Goal: Task Accomplishment & Management: Use online tool/utility

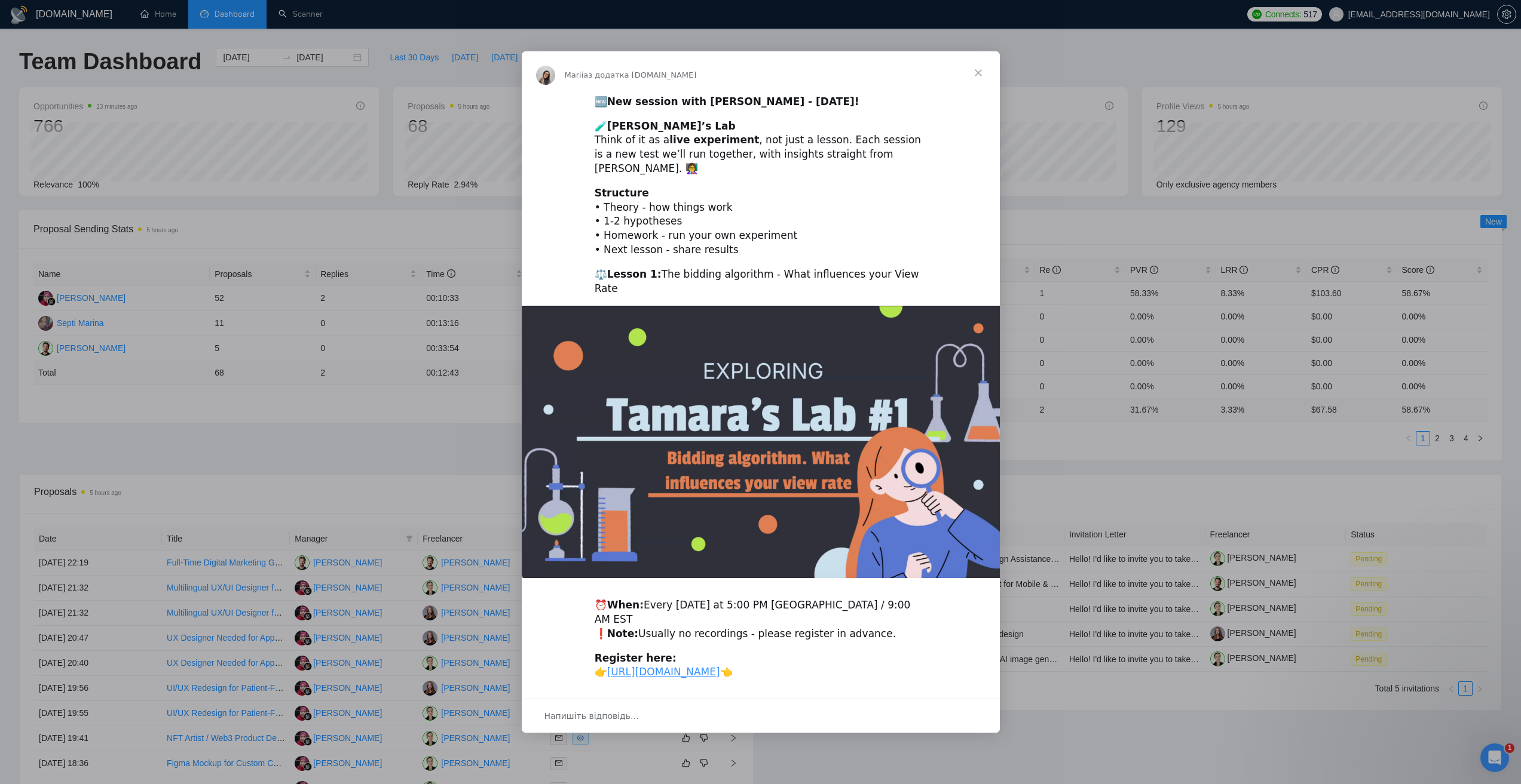
click at [975, 79] on span "Закрити" at bounding box center [978, 73] width 43 height 43
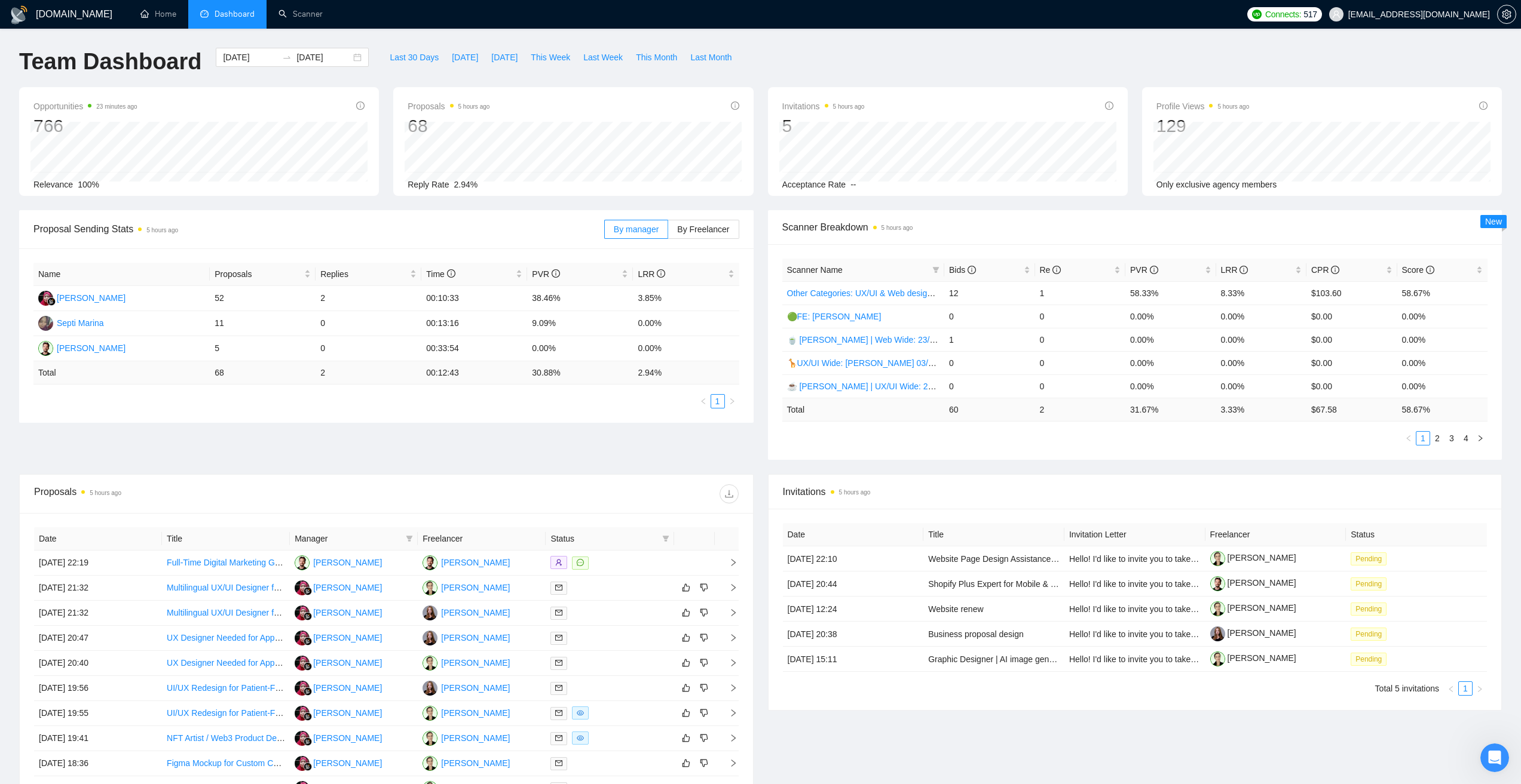
click at [879, 57] on div "Team Dashboard 2025-08-16 2025-09-15 Last 30 Days Today Yesterday This Week Las…" at bounding box center [760, 68] width 1497 height 40
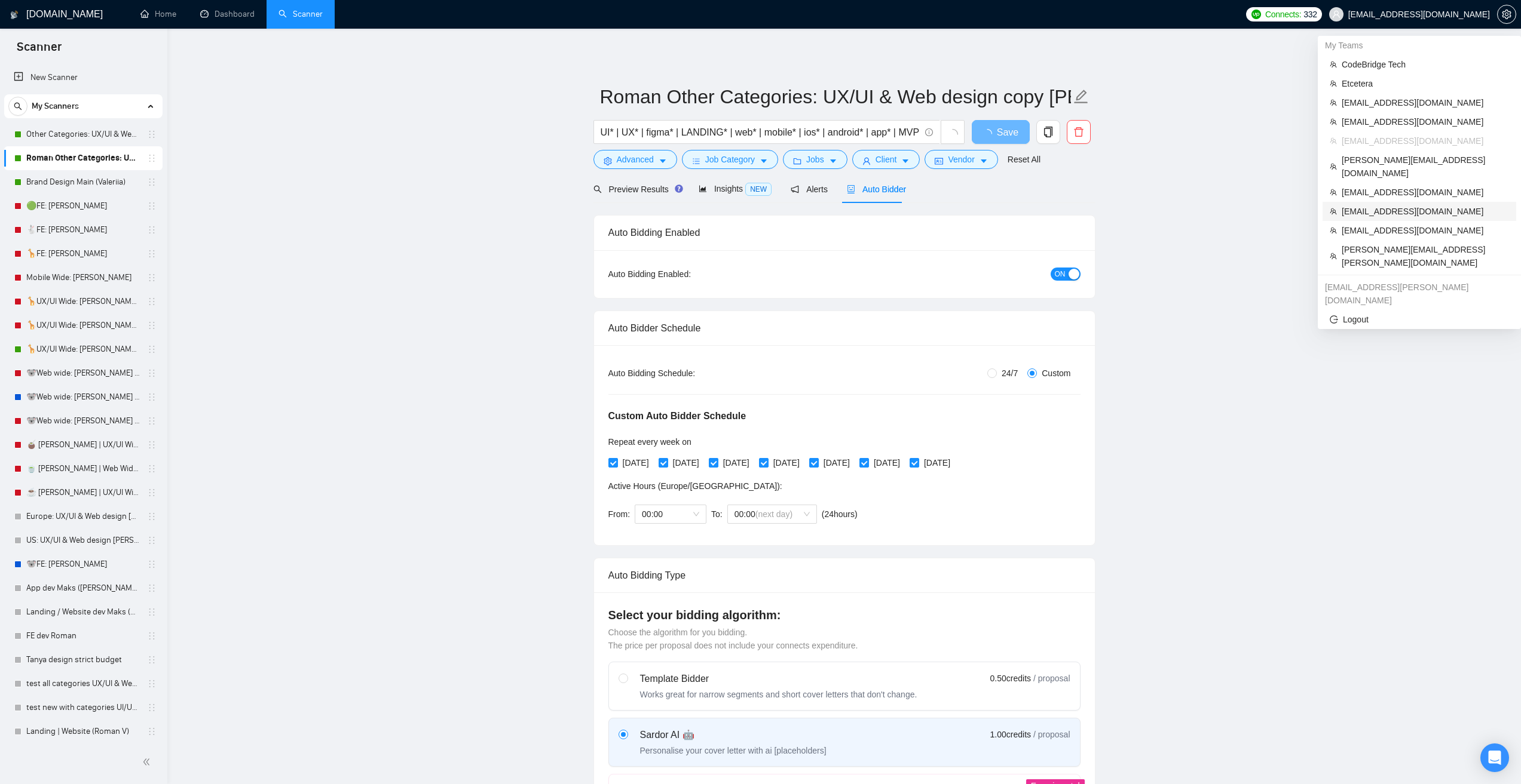
click at [1378, 205] on span "jcornet@koaecom.com" at bounding box center [1425, 211] width 167 height 13
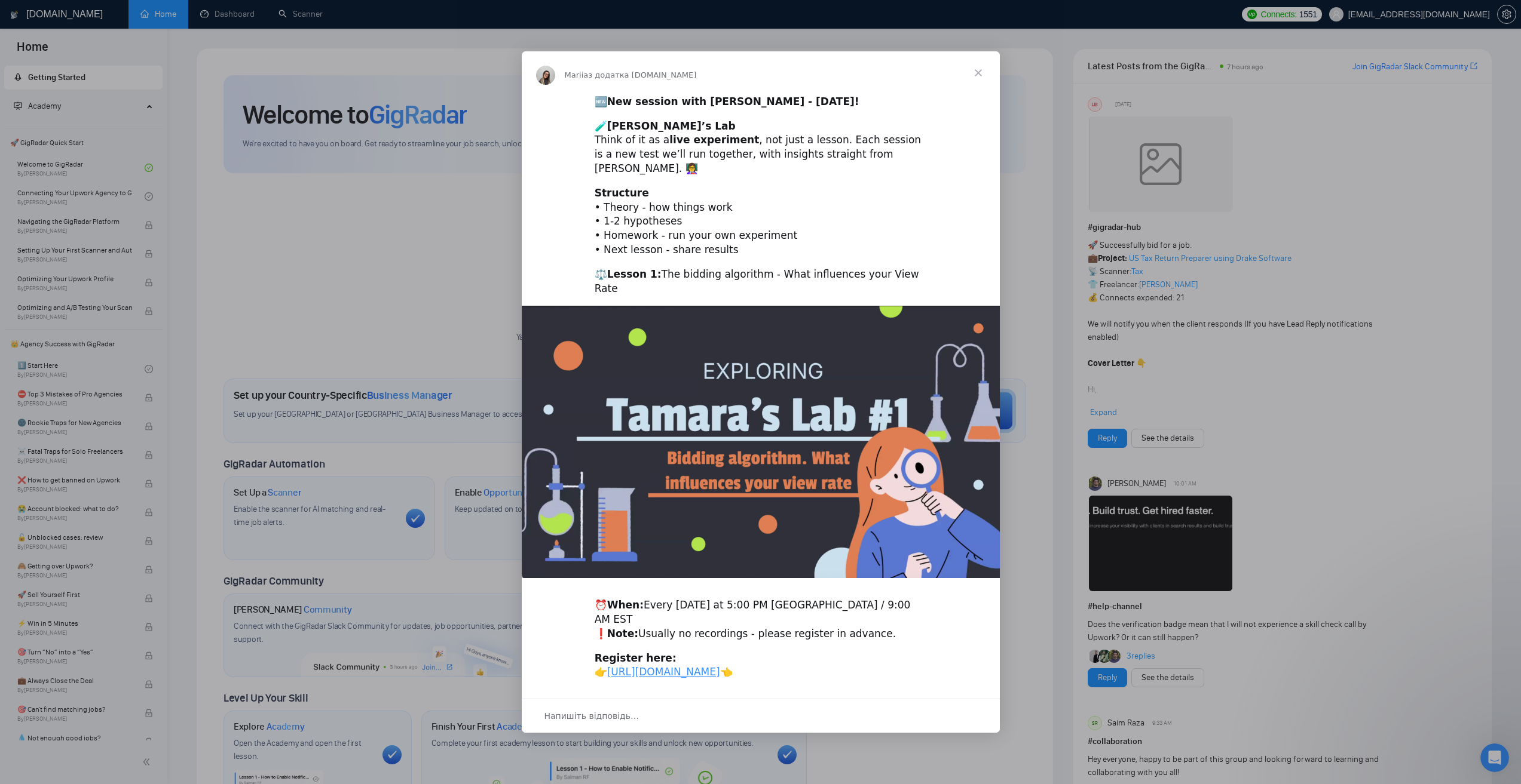
click at [980, 80] on span "Закрити" at bounding box center [978, 73] width 43 height 43
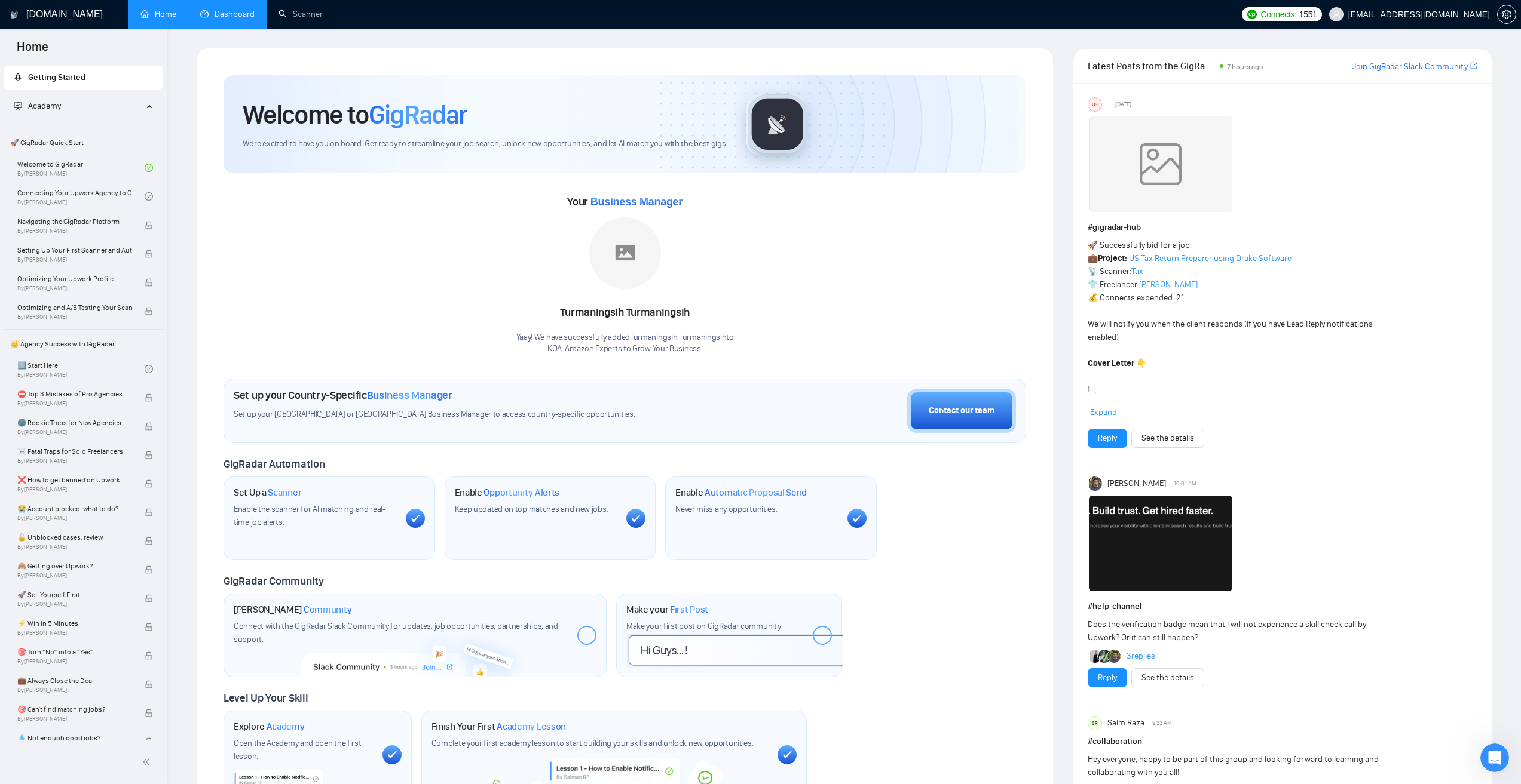
click at [241, 11] on link "Dashboard" at bounding box center [227, 14] width 54 height 10
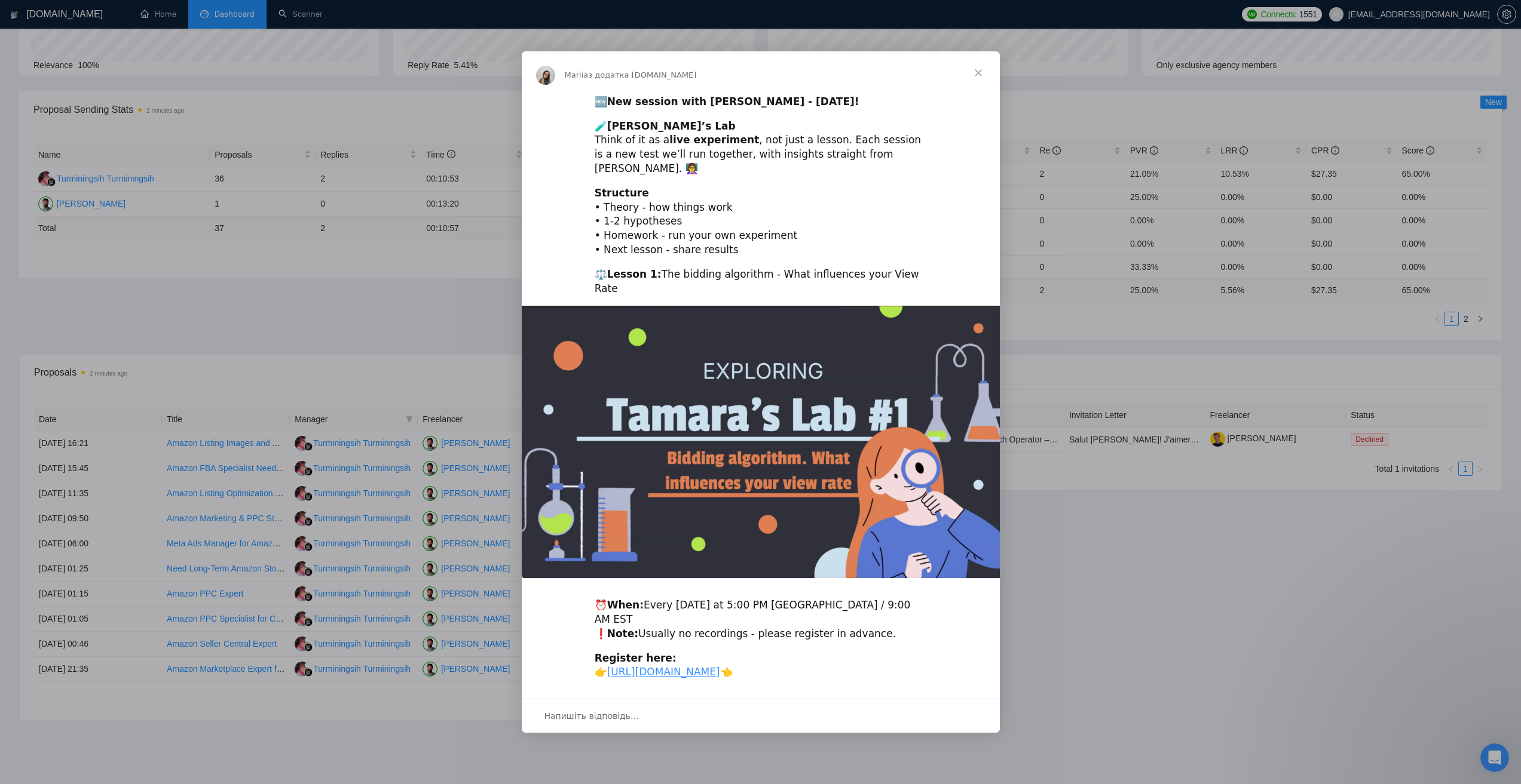
click at [990, 70] on span "Закрити" at bounding box center [978, 73] width 43 height 43
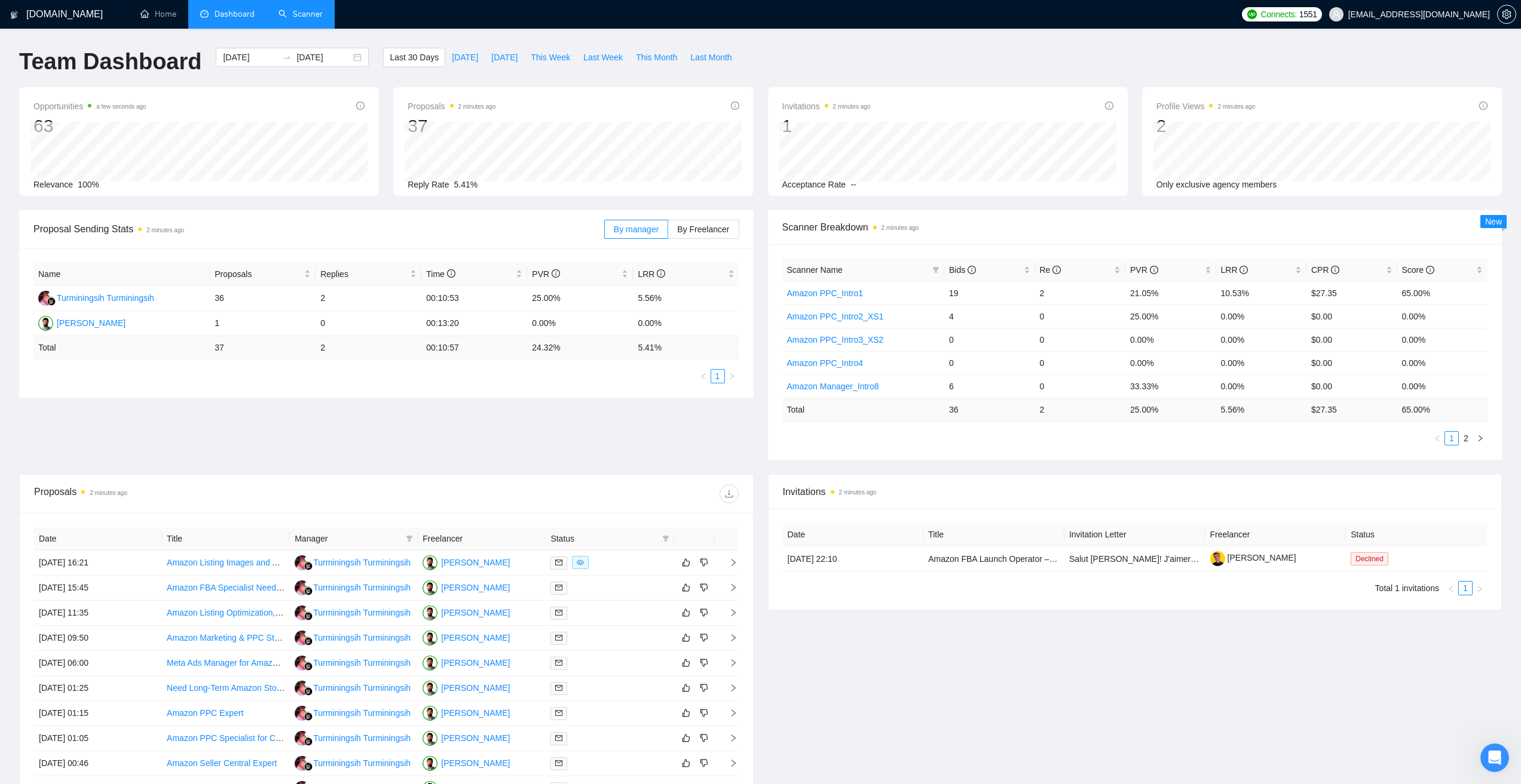
click at [312, 15] on link "Scanner" at bounding box center [301, 14] width 44 height 10
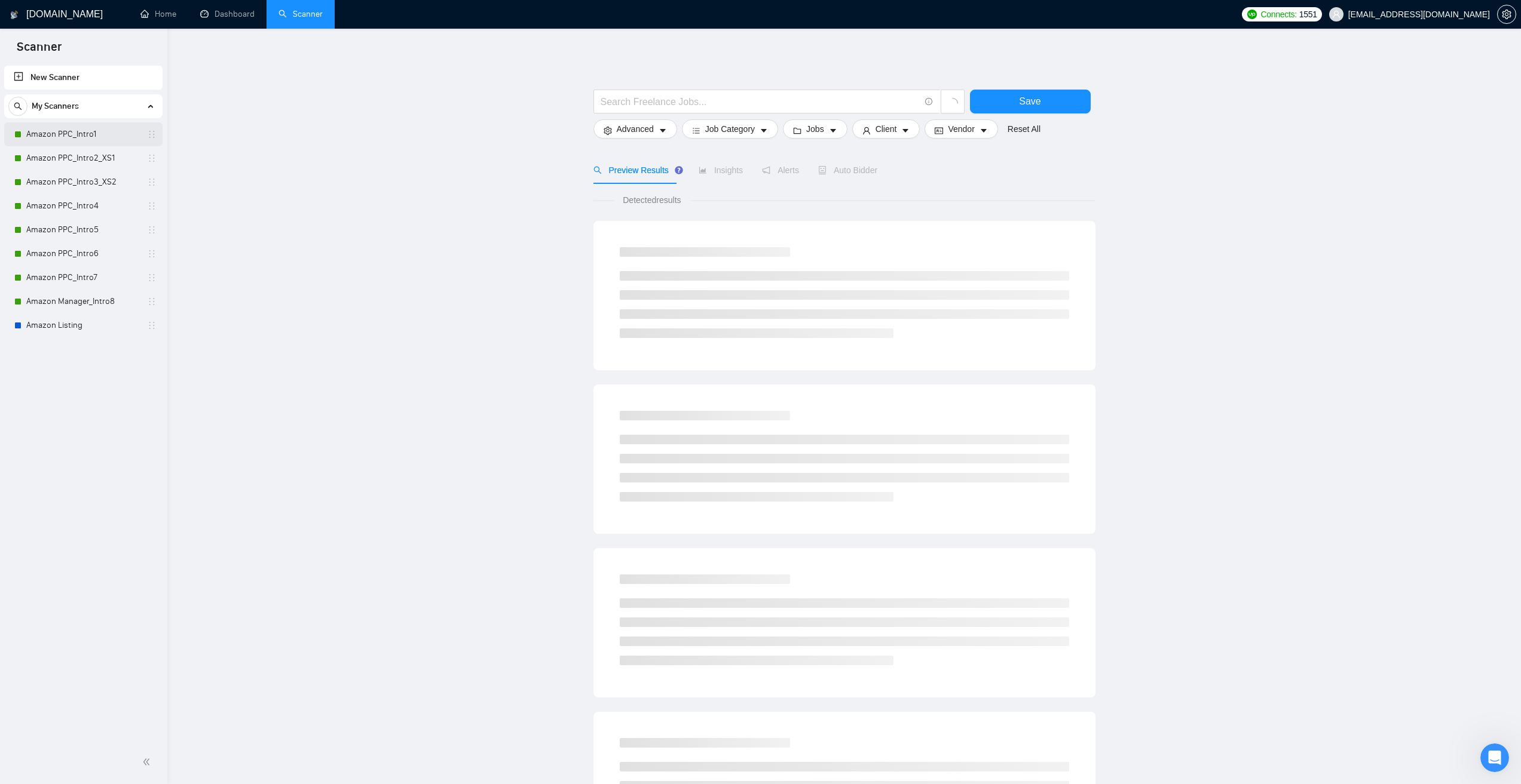
click at [113, 127] on link "Amazon PPC_Intro1" at bounding box center [82, 134] width 114 height 24
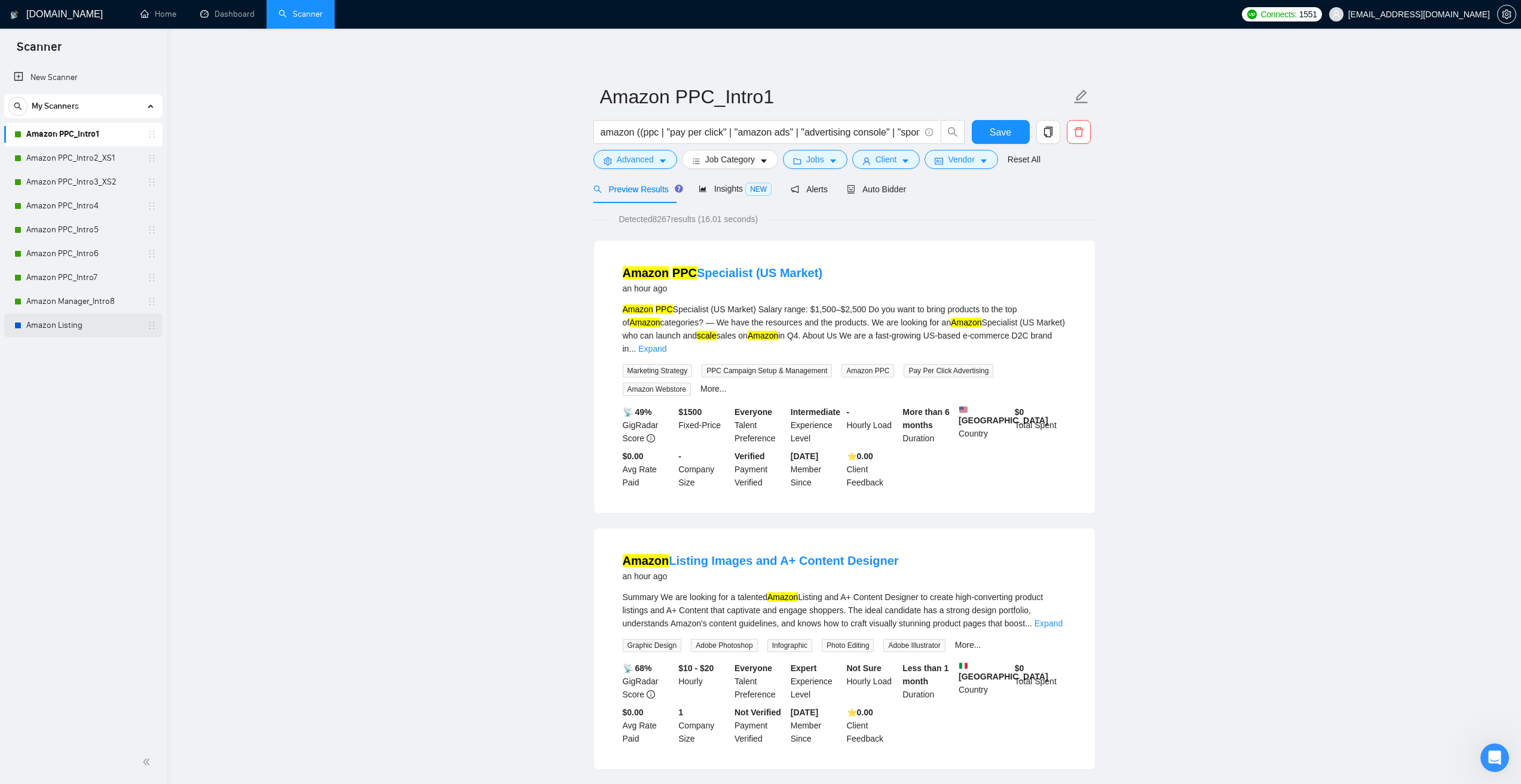
click at [89, 324] on link "Amazon Listing" at bounding box center [82, 325] width 114 height 24
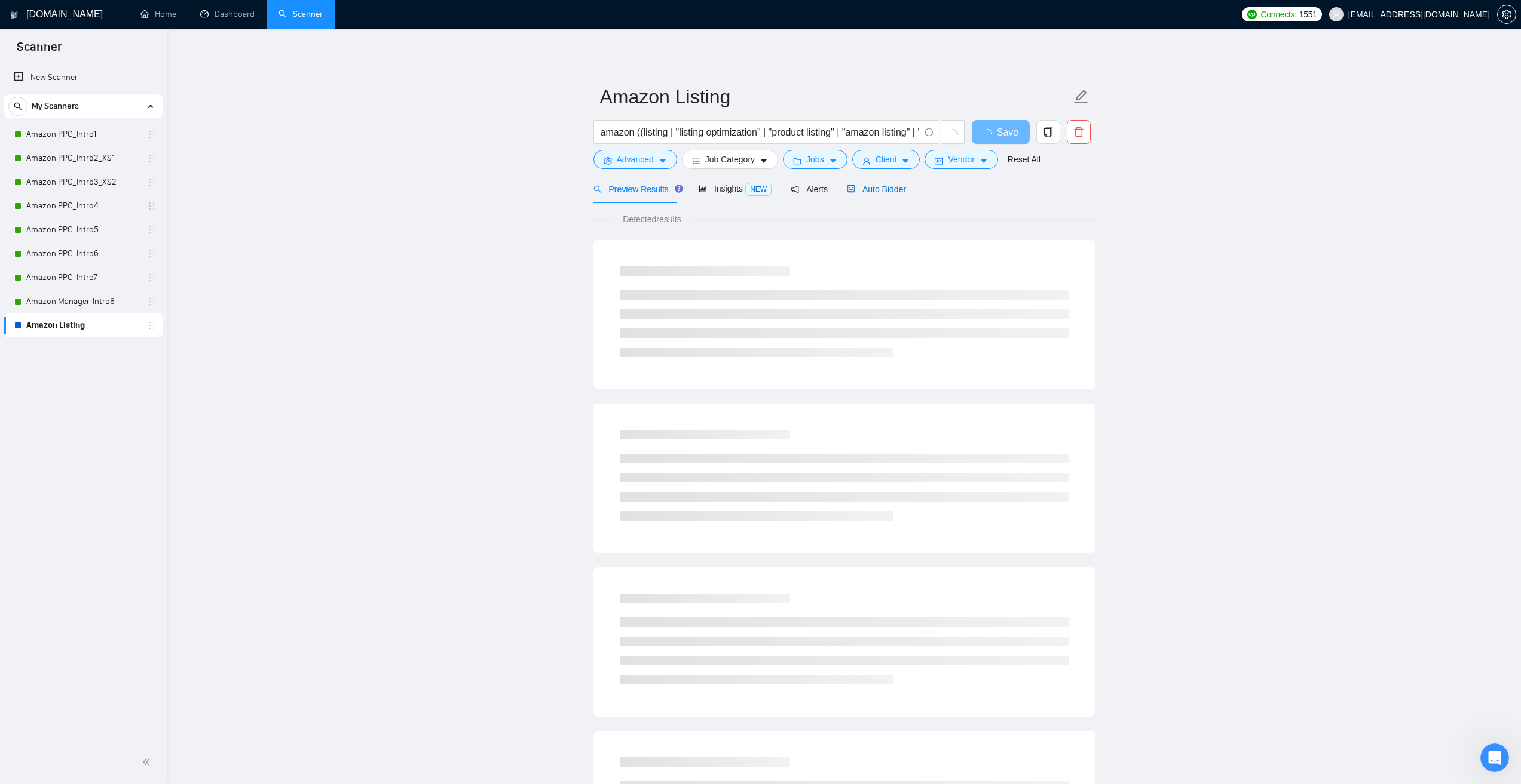
click at [880, 189] on span "Auto Bidder" at bounding box center [876, 189] width 59 height 10
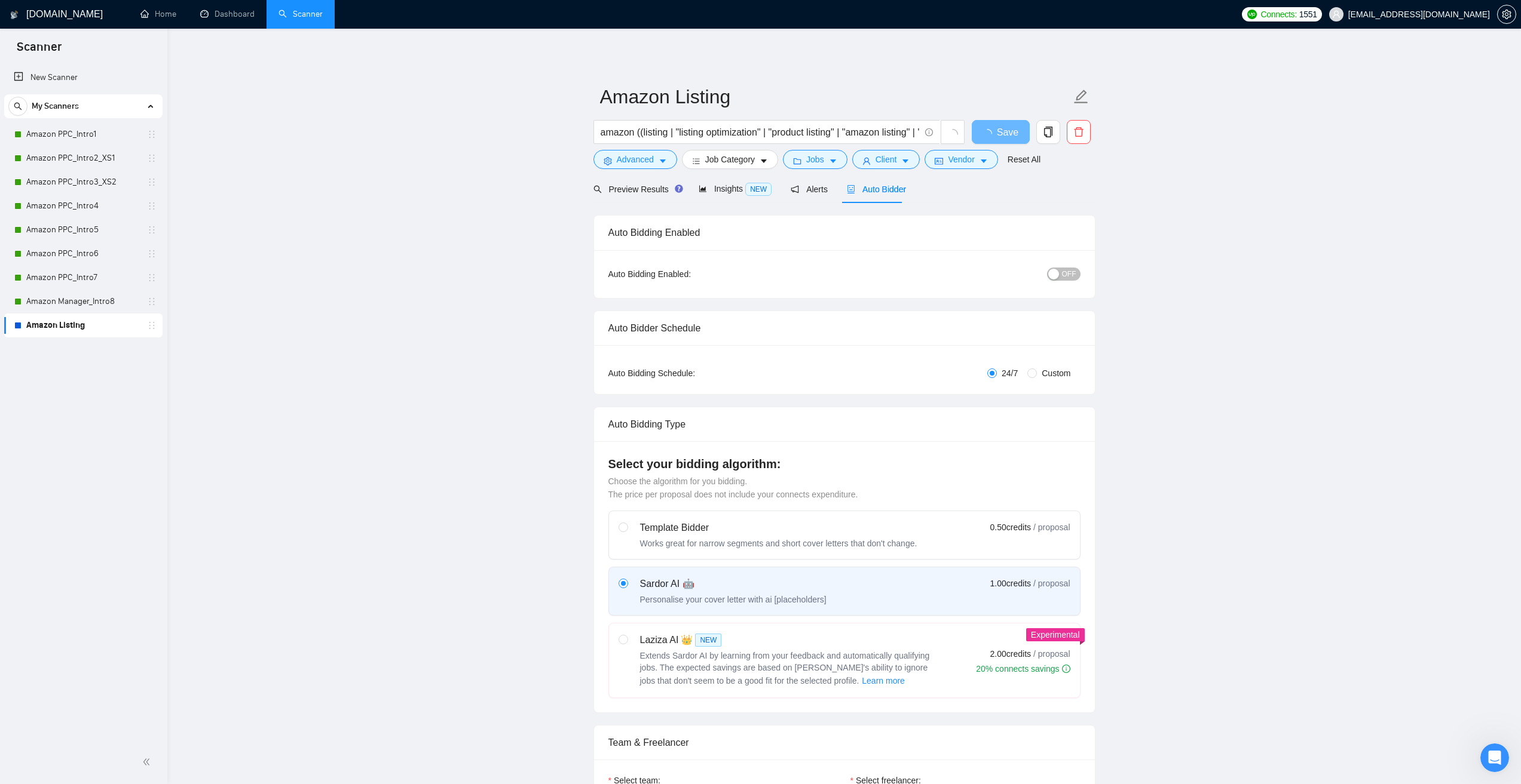
checkbox input "true"
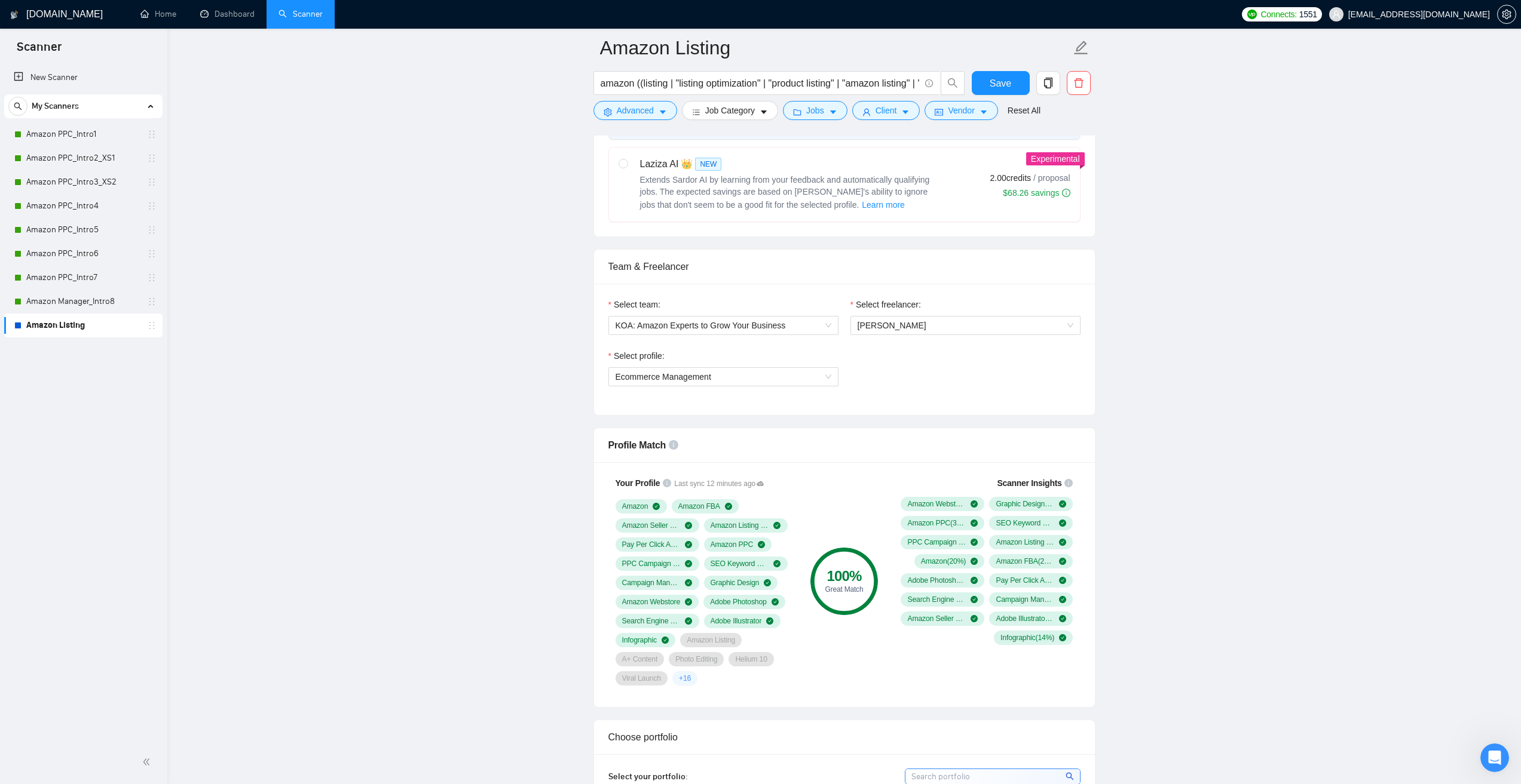
scroll to position [478, 0]
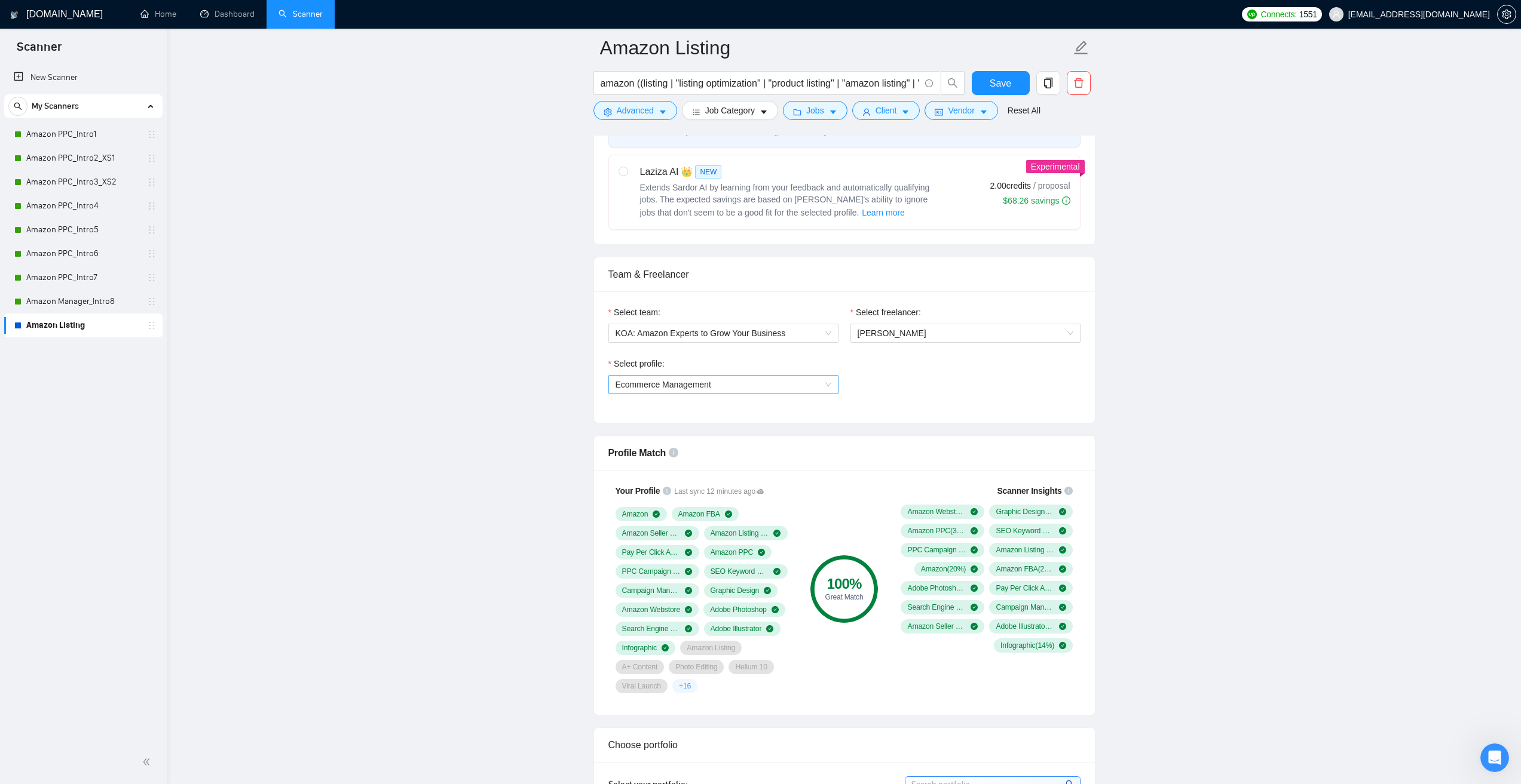
click at [745, 383] on span "Ecommerce Management" at bounding box center [723, 384] width 215 height 18
click at [689, 380] on span "Ecommerce Management" at bounding box center [663, 385] width 95 height 10
